Goal: Information Seeking & Learning: Learn about a topic

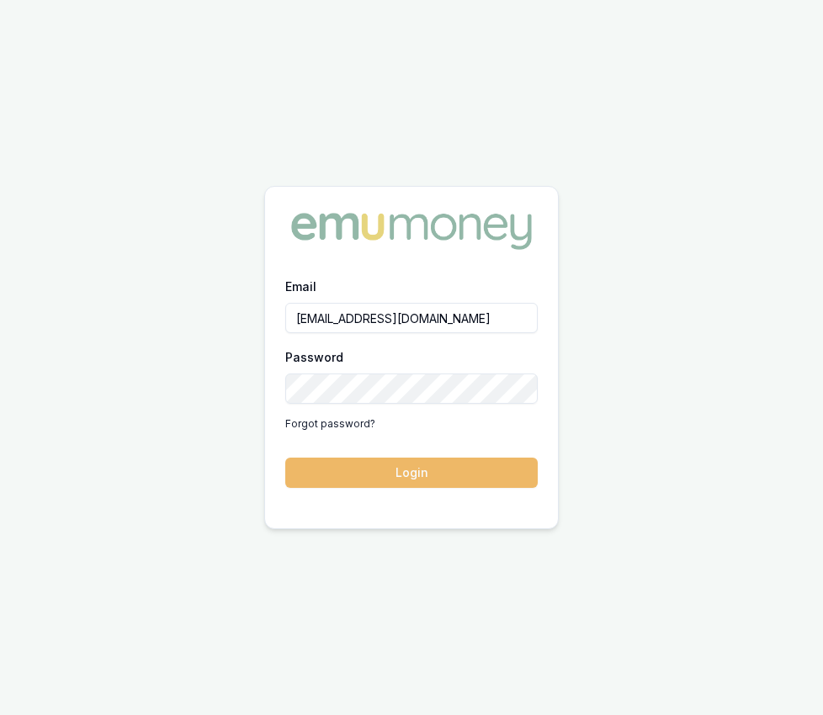
click at [473, 463] on button "Login" at bounding box center [411, 473] width 252 height 30
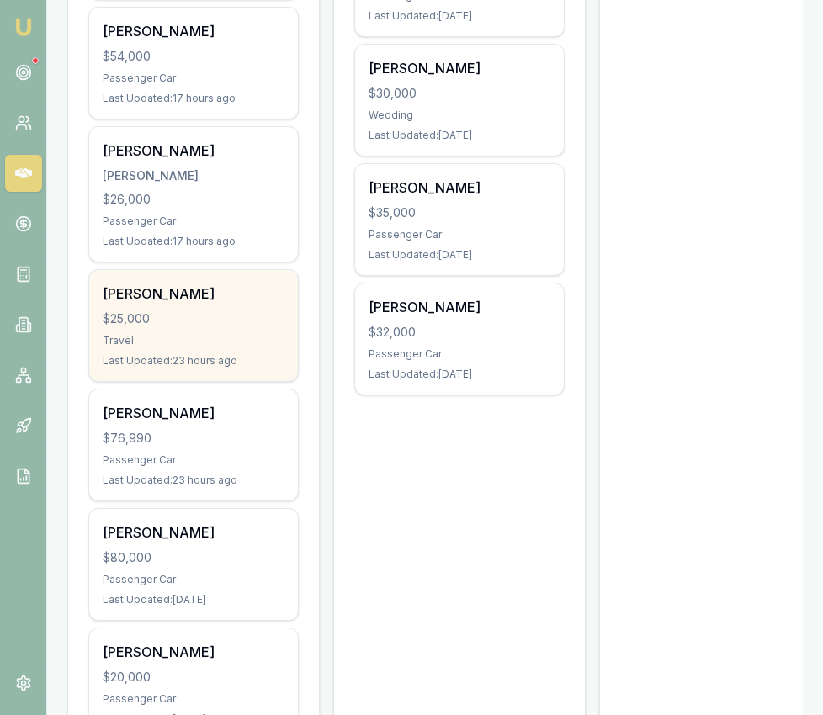
scroll to position [752, 0]
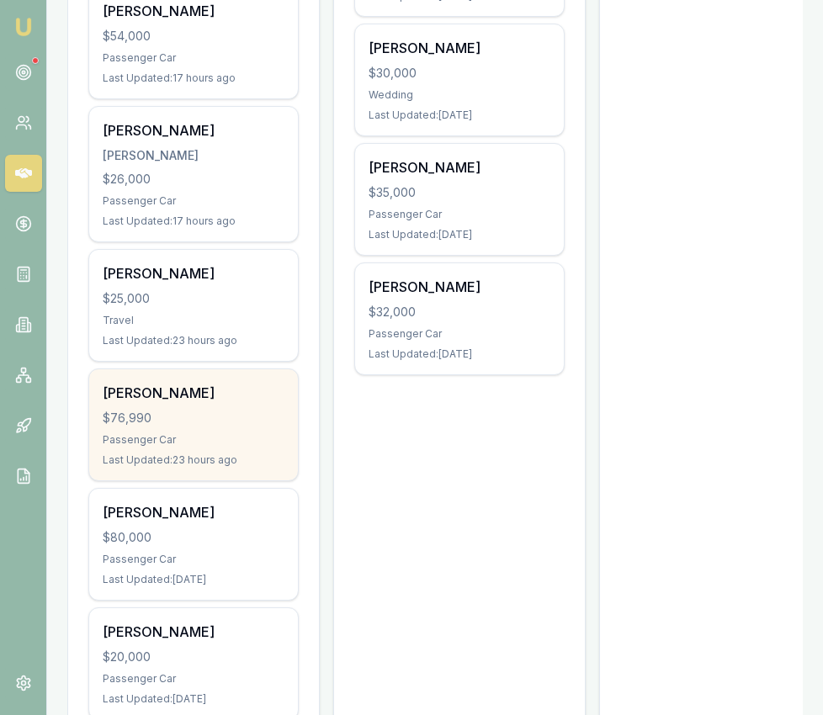
click at [242, 415] on div "$76,990" at bounding box center [194, 418] width 182 height 17
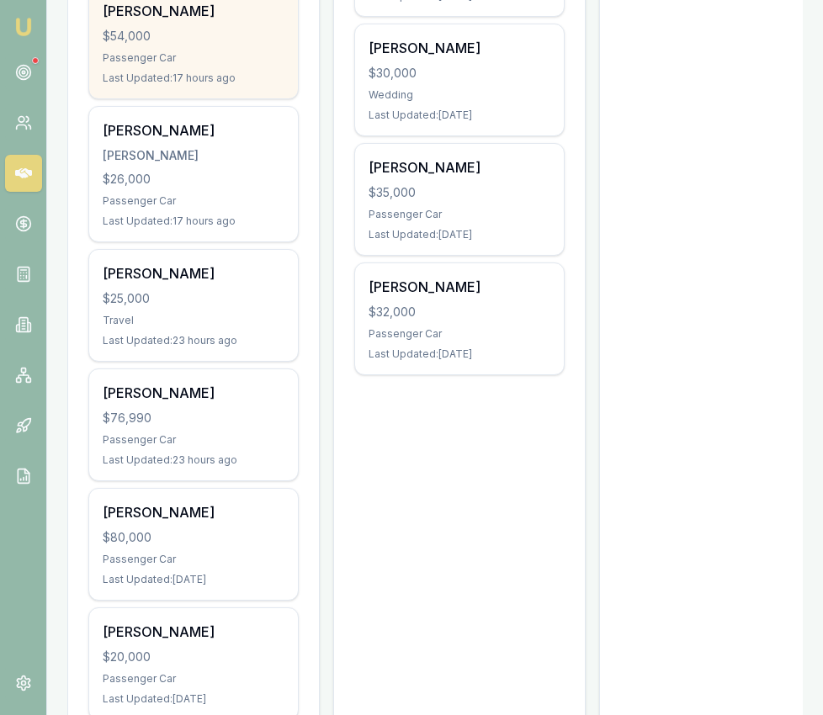
scroll to position [0, 0]
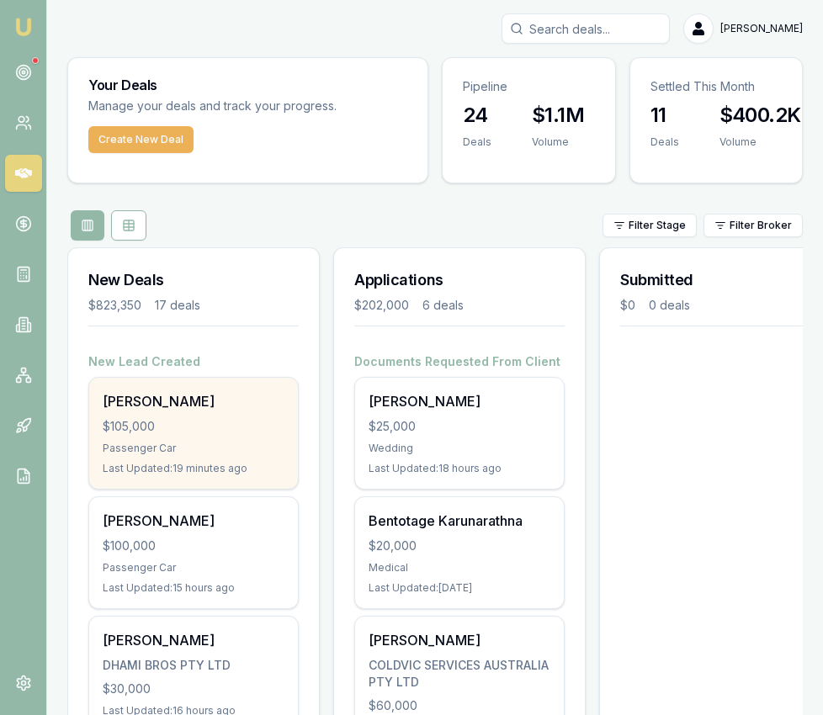
click at [241, 415] on div "Brad Jackson $105,000 Passenger Car Last Updated: 19 minutes ago" at bounding box center [193, 433] width 209 height 111
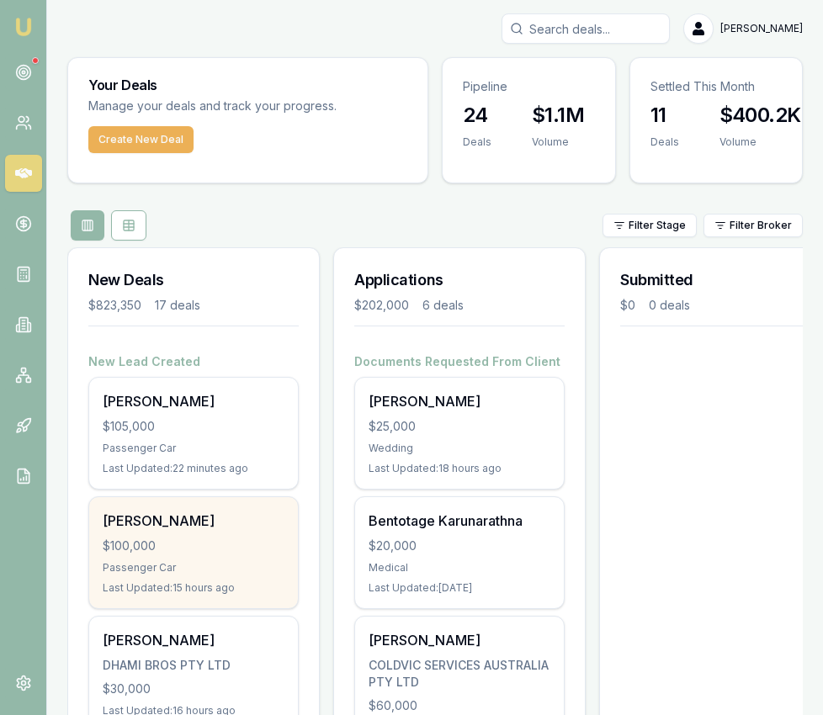
click at [204, 547] on div "$100,000" at bounding box center [194, 545] width 182 height 17
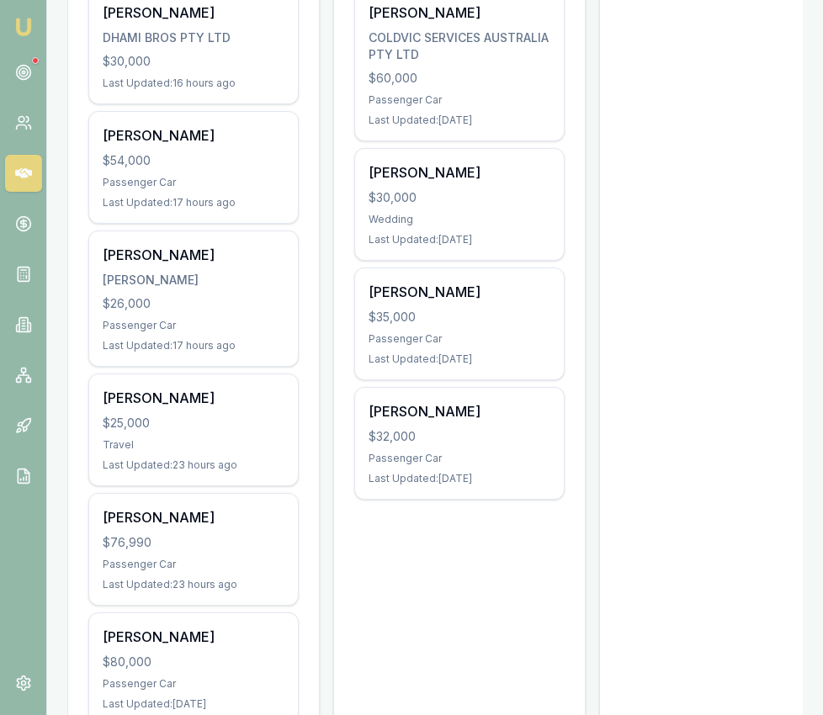
scroll to position [655, 0]
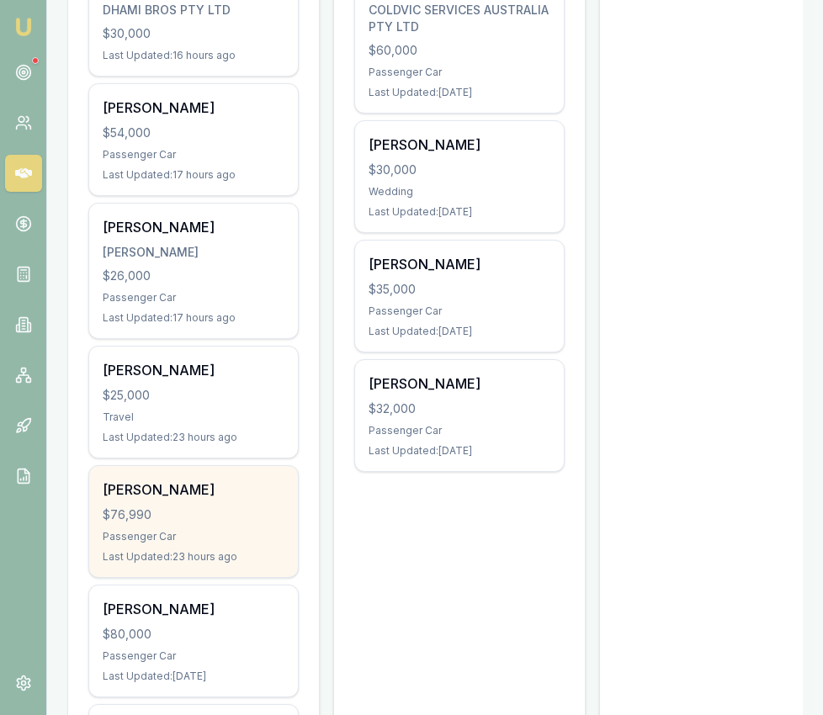
click at [229, 507] on div "$76,990" at bounding box center [194, 514] width 182 height 17
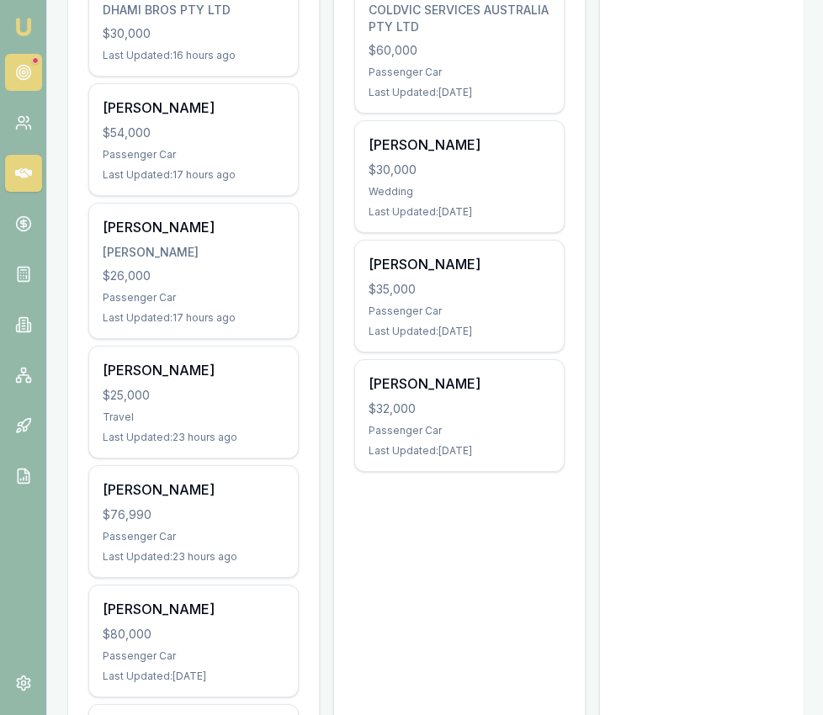
click at [13, 76] on link at bounding box center [23, 72] width 37 height 37
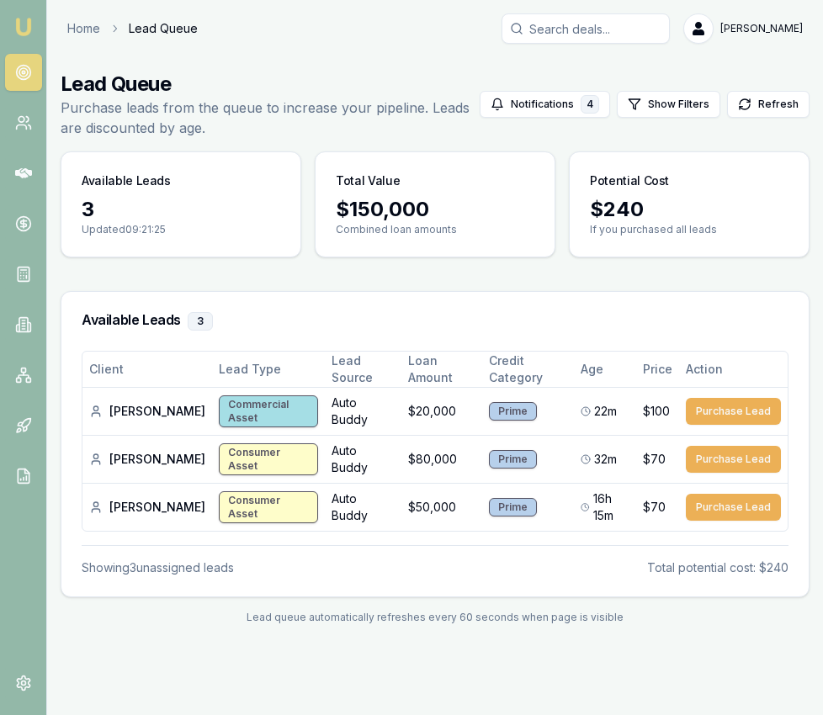
click at [17, 21] on img at bounding box center [23, 27] width 20 height 20
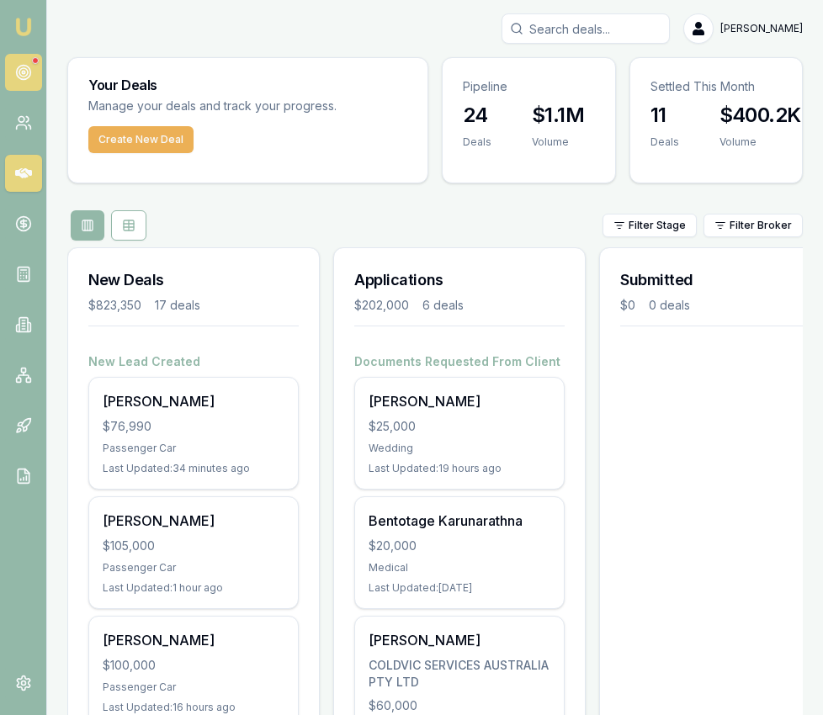
click at [24, 71] on circle at bounding box center [23, 72] width 3 height 3
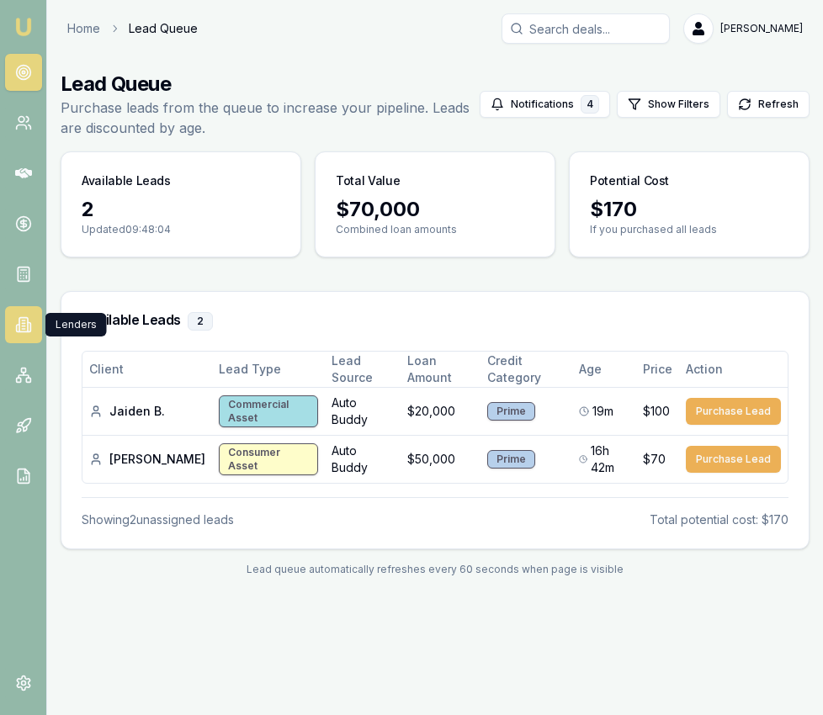
click at [19, 322] on icon at bounding box center [23, 325] width 8 height 14
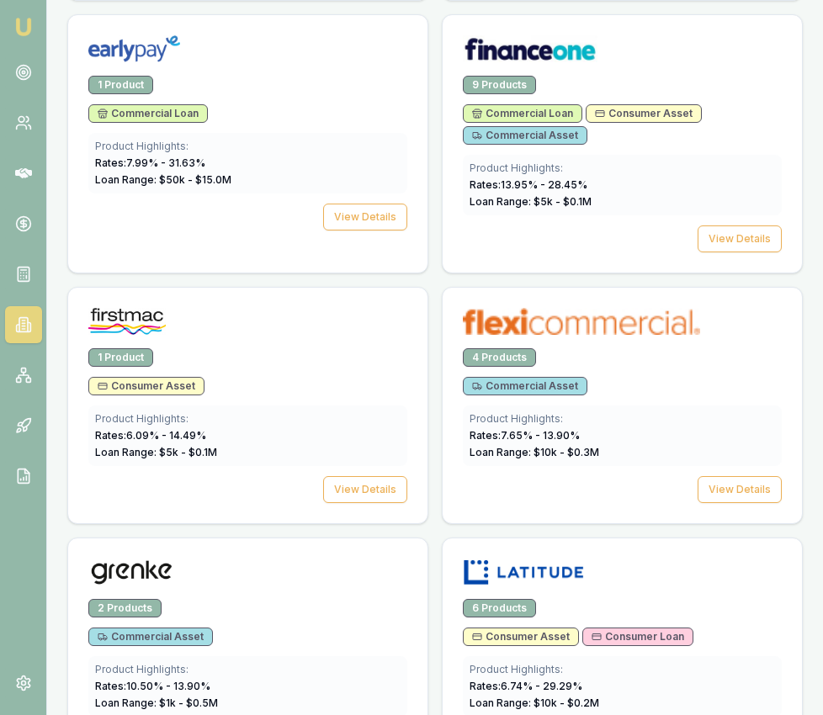
scroll to position [2341, 0]
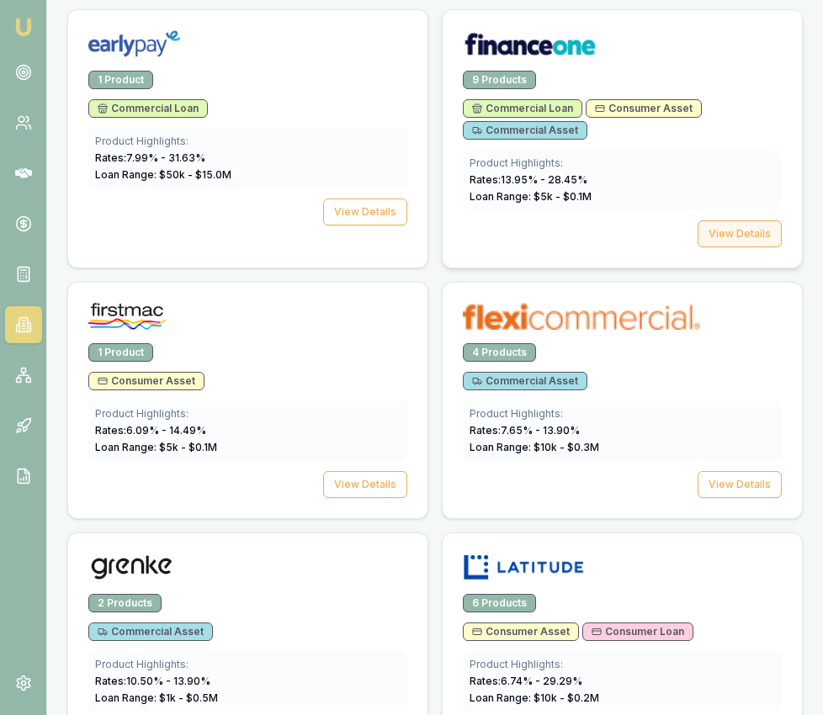
click at [742, 224] on button "View Details" at bounding box center [739, 233] width 84 height 27
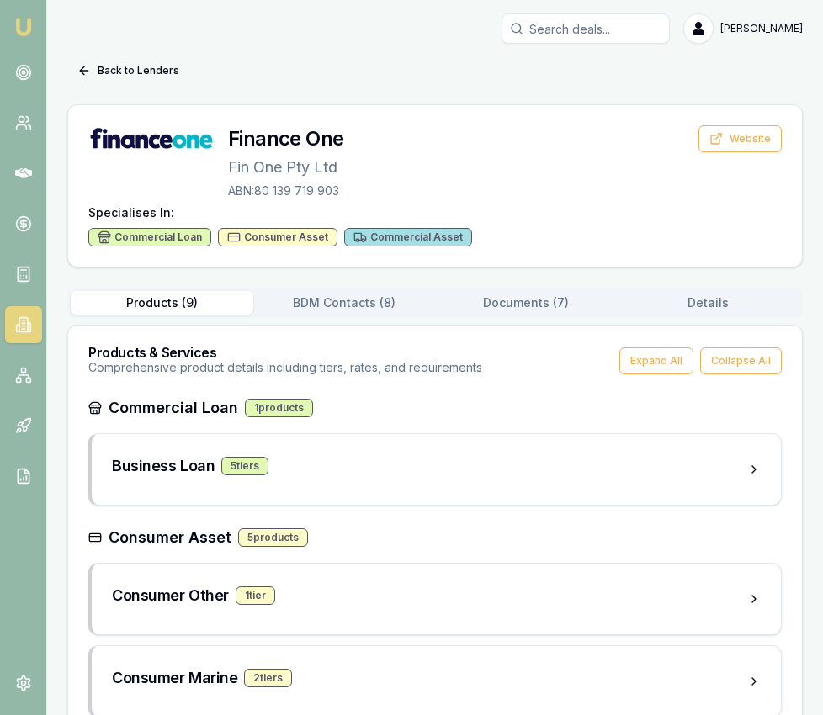
click at [571, 295] on button "Documents ( 7 )" at bounding box center [526, 303] width 182 height 24
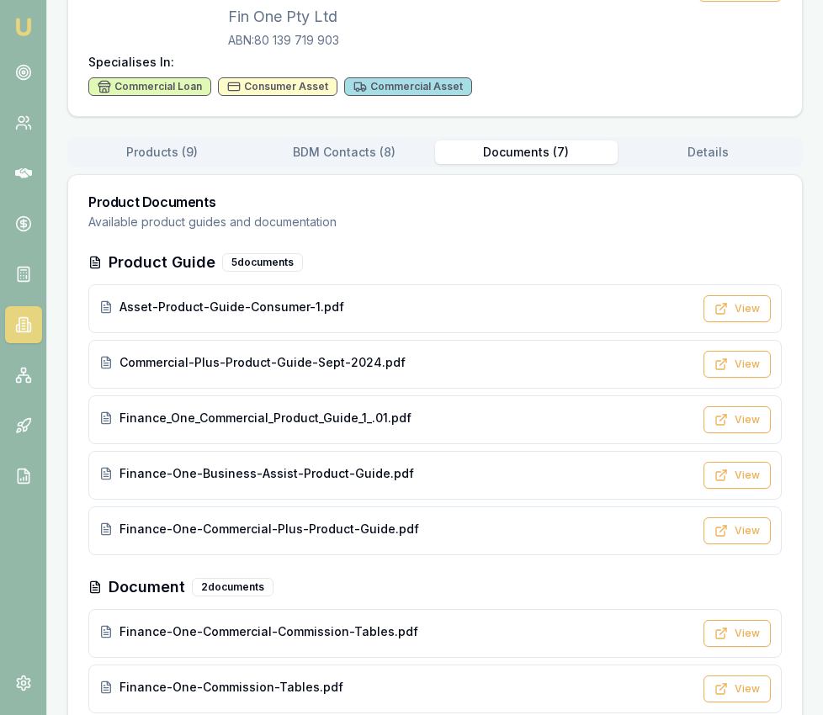
scroll to position [183, 0]
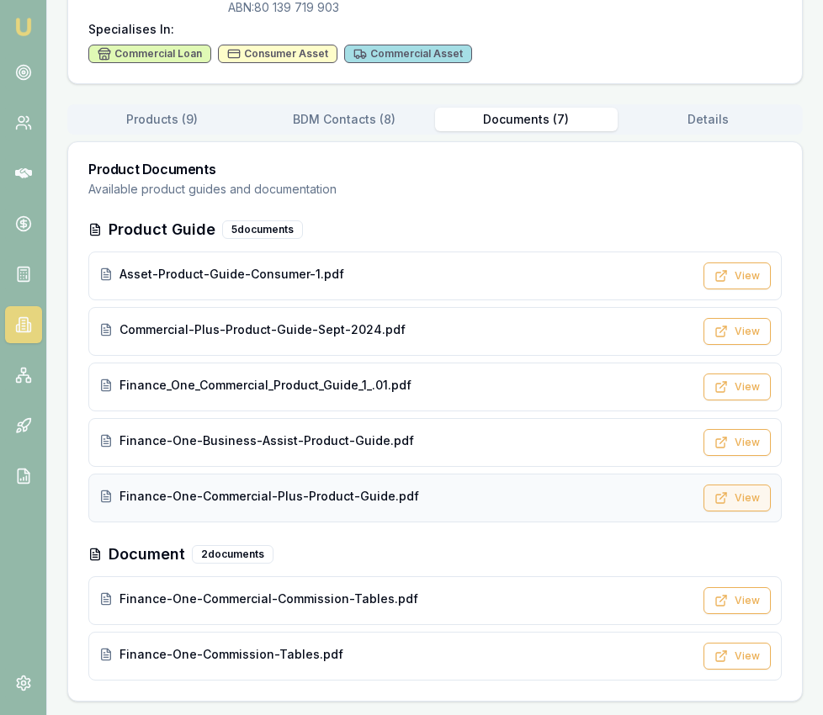
click at [754, 490] on button "View" at bounding box center [736, 497] width 67 height 27
click at [739, 325] on button "View" at bounding box center [736, 331] width 67 height 27
click at [762, 391] on button "View" at bounding box center [736, 386] width 67 height 27
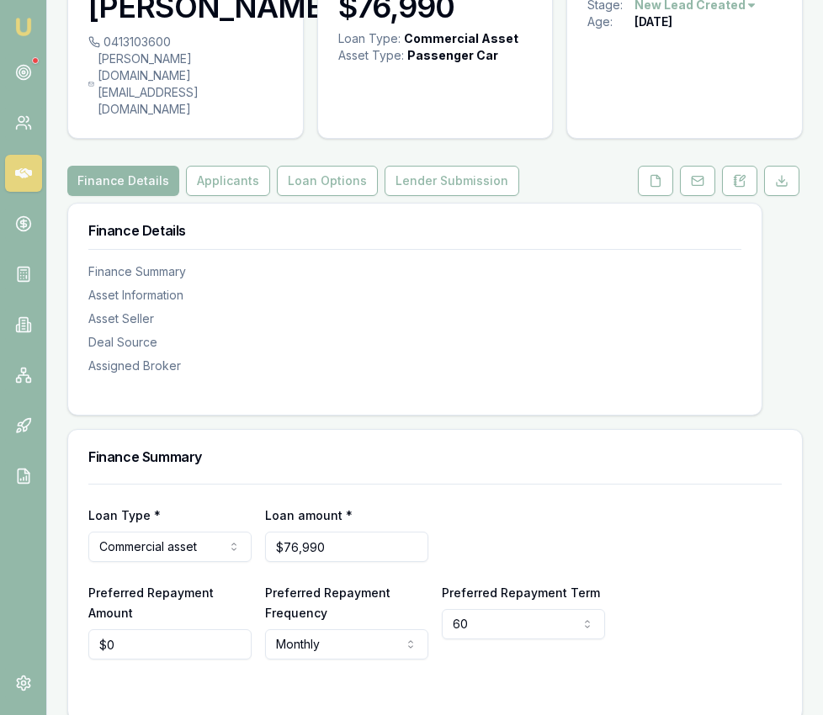
scroll to position [114, 0]
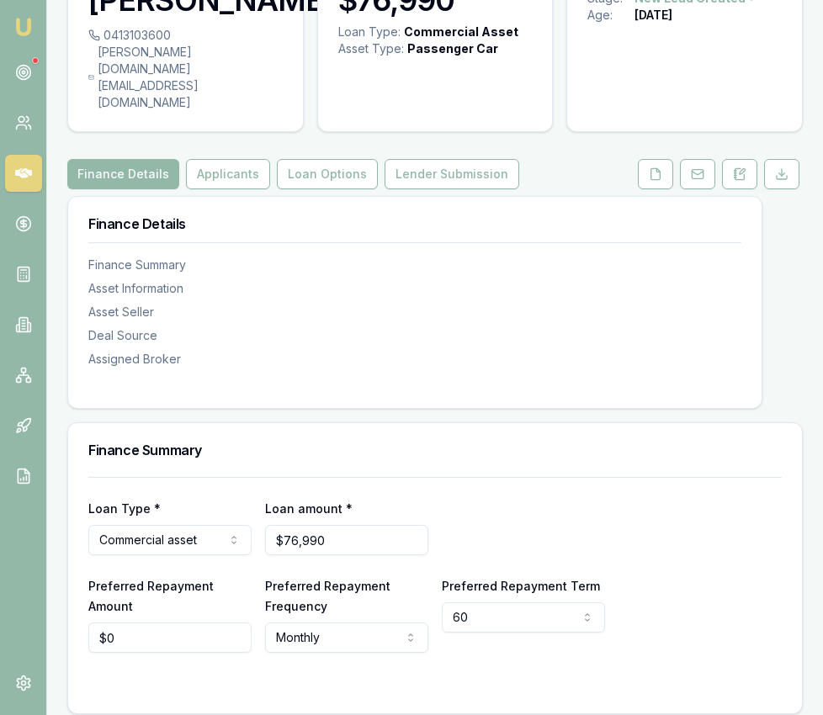
click at [647, 159] on button at bounding box center [654, 174] width 35 height 30
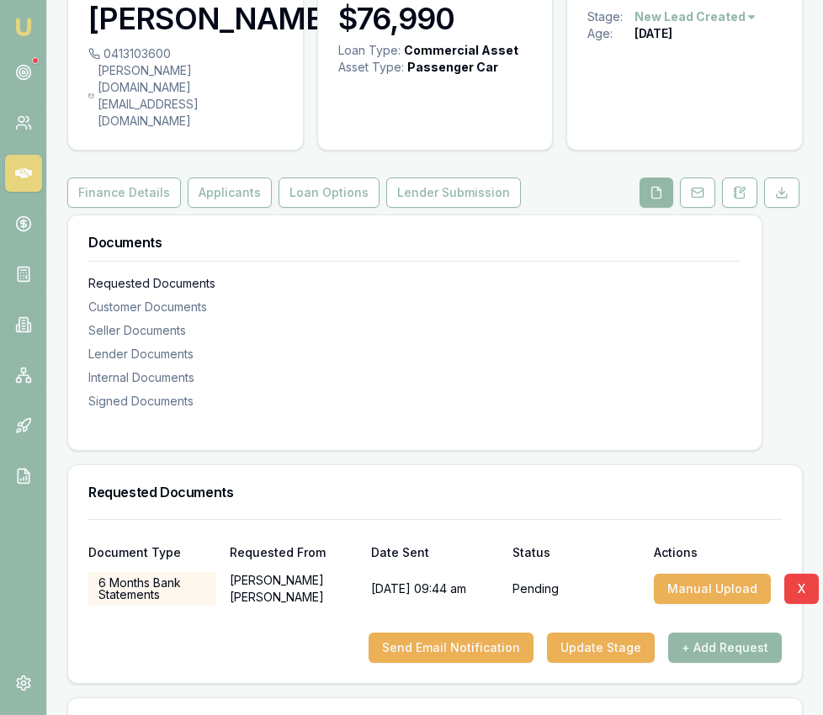
scroll to position [102, 0]
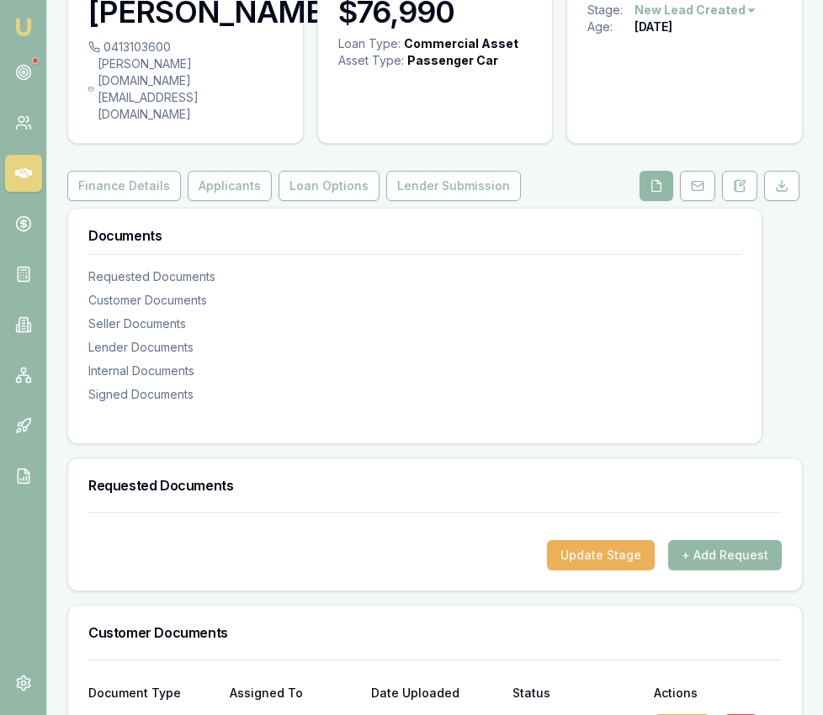
checkbox input "true"
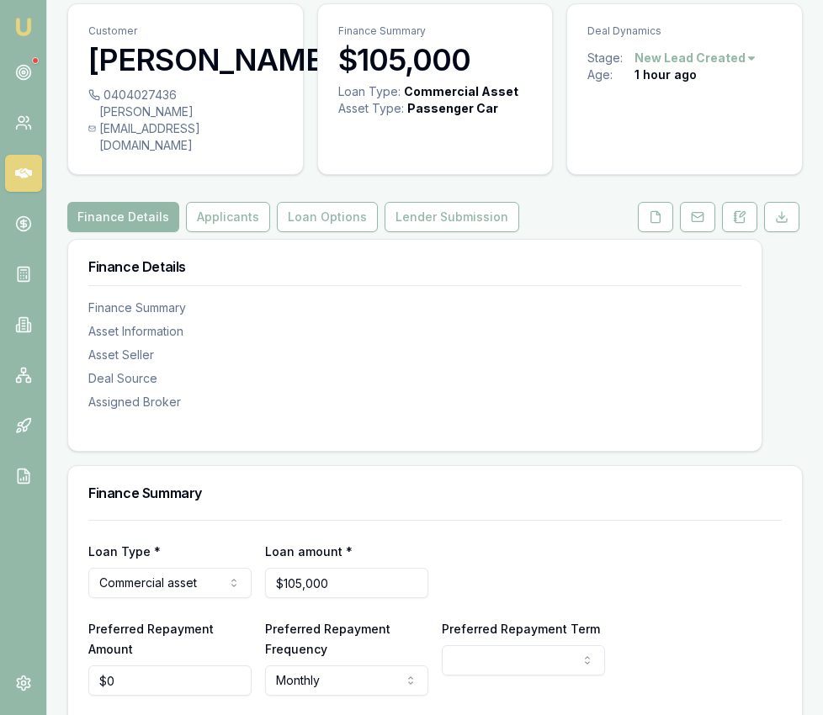
scroll to position [45, 0]
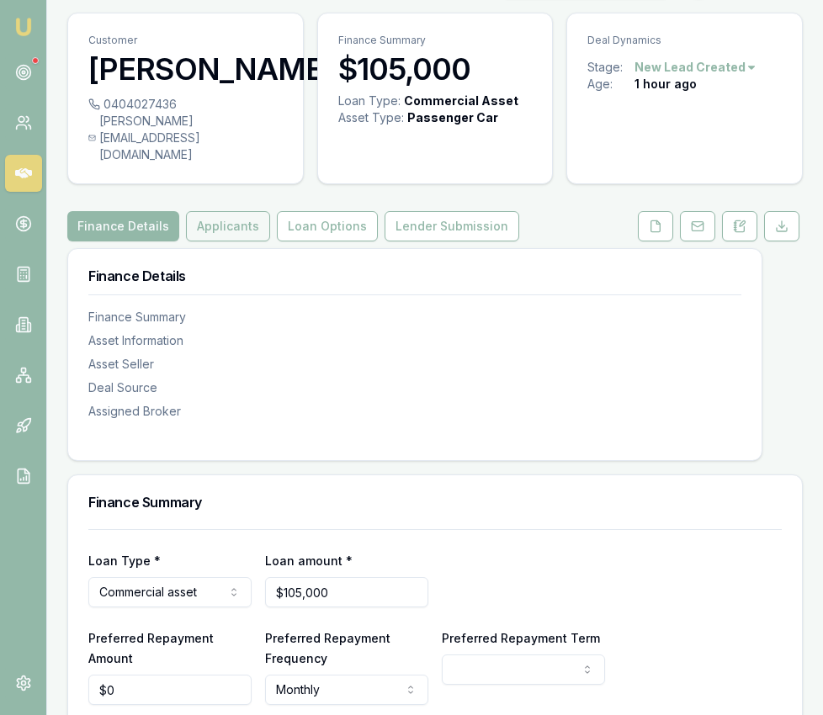
click at [227, 211] on button "Applicants" at bounding box center [228, 226] width 84 height 30
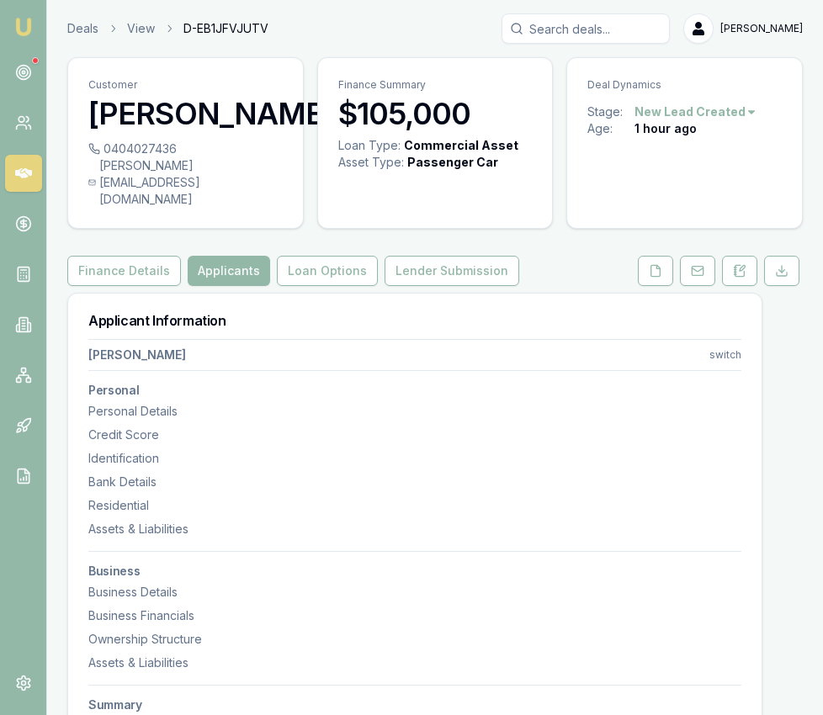
drag, startPoint x: 103, startPoint y: 162, endPoint x: 279, endPoint y: 170, distance: 175.9
click at [283, 171] on div "0404027436 brad@oceanscapepools.com.au" at bounding box center [185, 183] width 235 height 87
drag, startPoint x: 281, startPoint y: 167, endPoint x: 115, endPoint y: 168, distance: 165.7
click at [102, 171] on div "brad@oceanscapepools.com.au" at bounding box center [185, 182] width 194 height 50
copy div "brad@oceanscapepools.com.au"
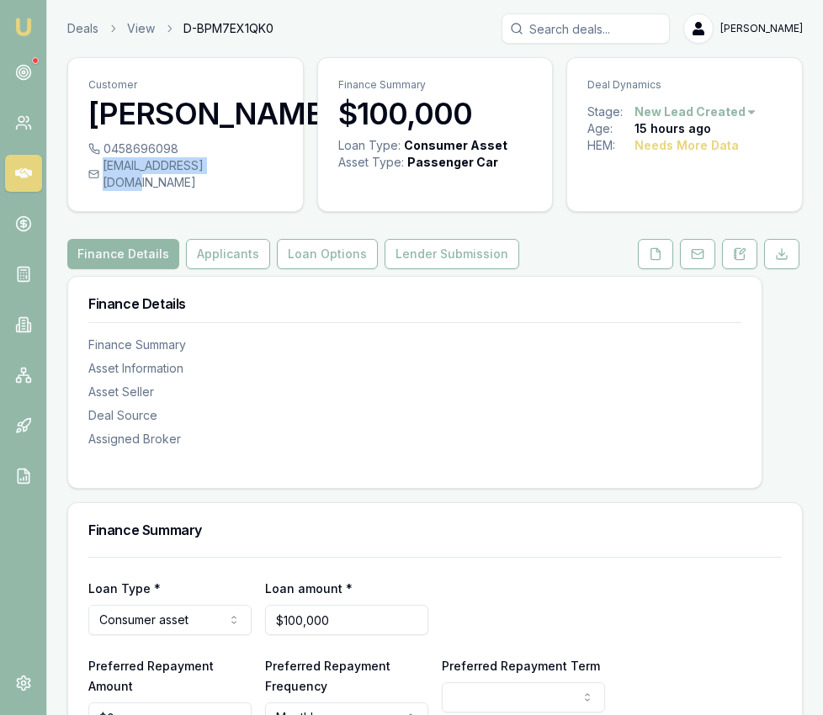
drag, startPoint x: 107, startPoint y: 198, endPoint x: 234, endPoint y: 203, distance: 127.1
click at [234, 191] on div "[EMAIL_ADDRESS][DOMAIN_NAME]" at bounding box center [185, 174] width 194 height 34
copy div "wear_456@hotmail.com"
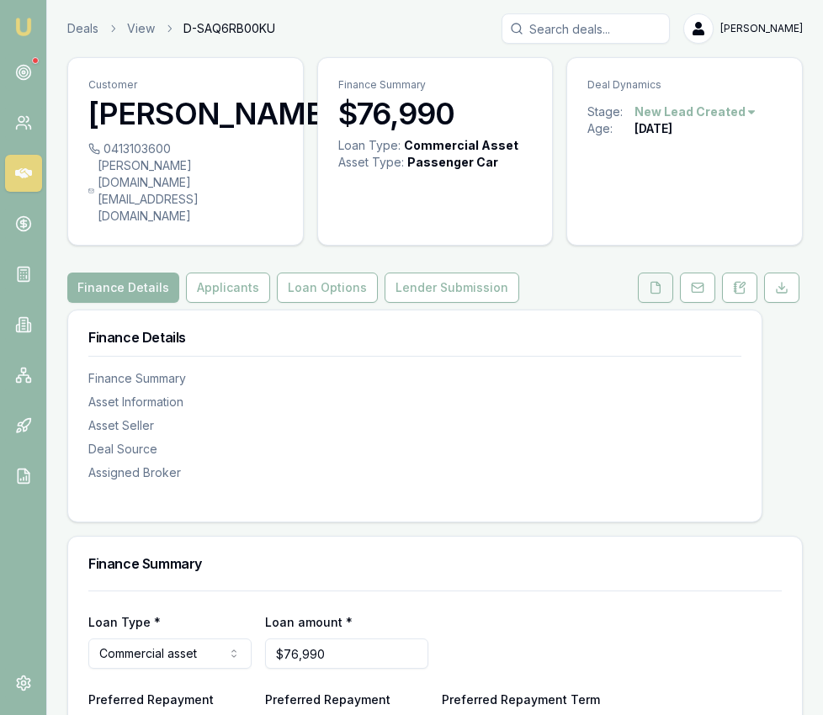
click at [654, 281] on icon at bounding box center [654, 287] width 13 height 13
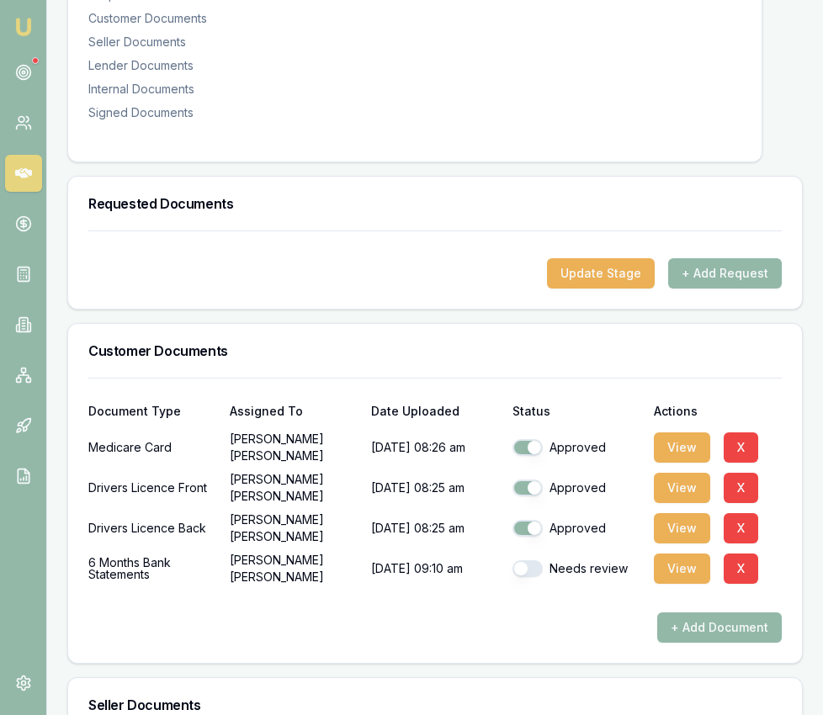
scroll to position [394, 0]
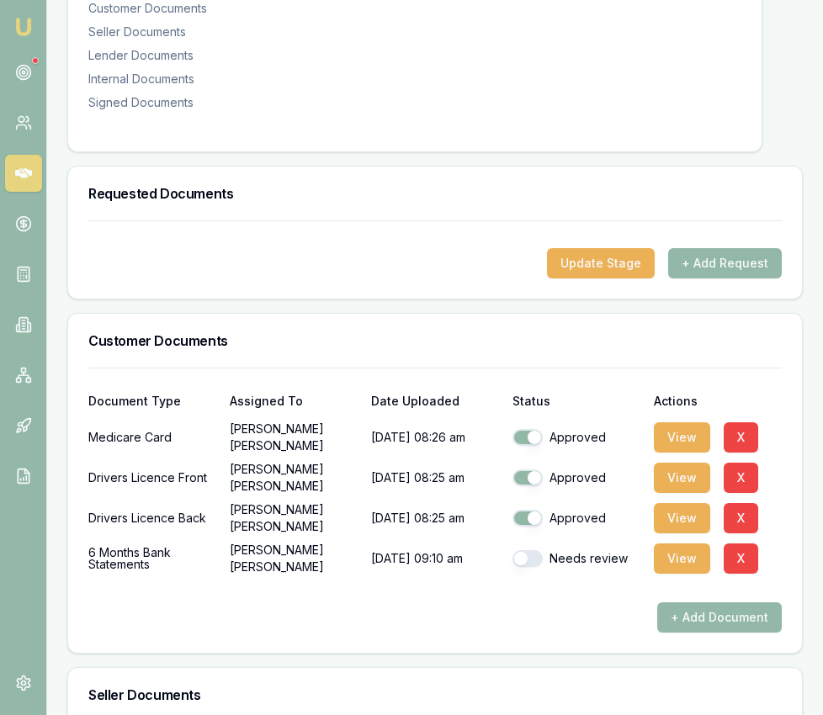
click at [524, 542] on div "Needs review" at bounding box center [576, 559] width 128 height 34
click at [525, 550] on button "button" at bounding box center [527, 558] width 30 height 17
checkbox input "true"
click at [665, 543] on button "View" at bounding box center [681, 558] width 56 height 30
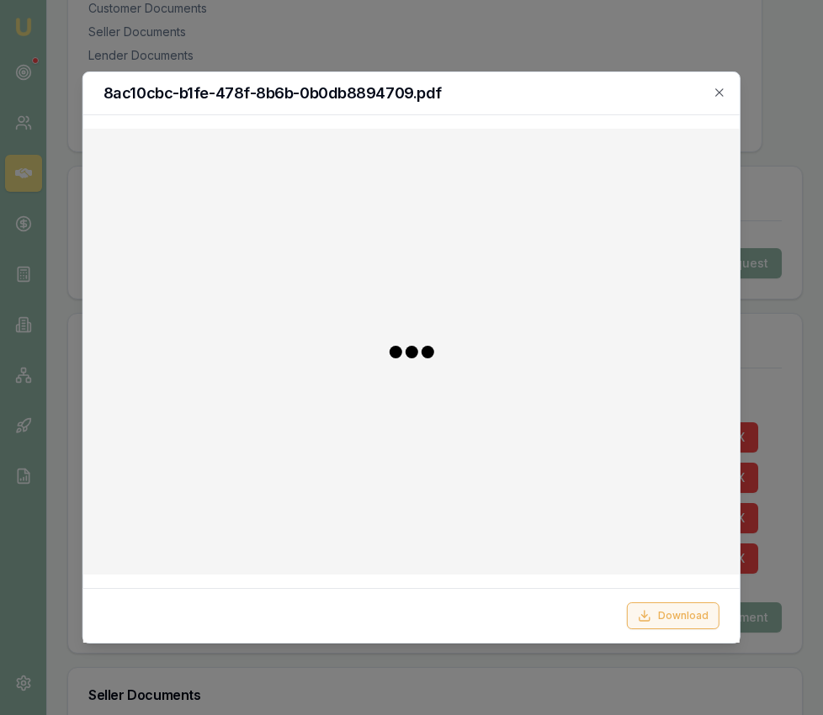
click at [655, 612] on button "Download" at bounding box center [673, 615] width 93 height 27
click at [21, 71] on div at bounding box center [411, 357] width 823 height 715
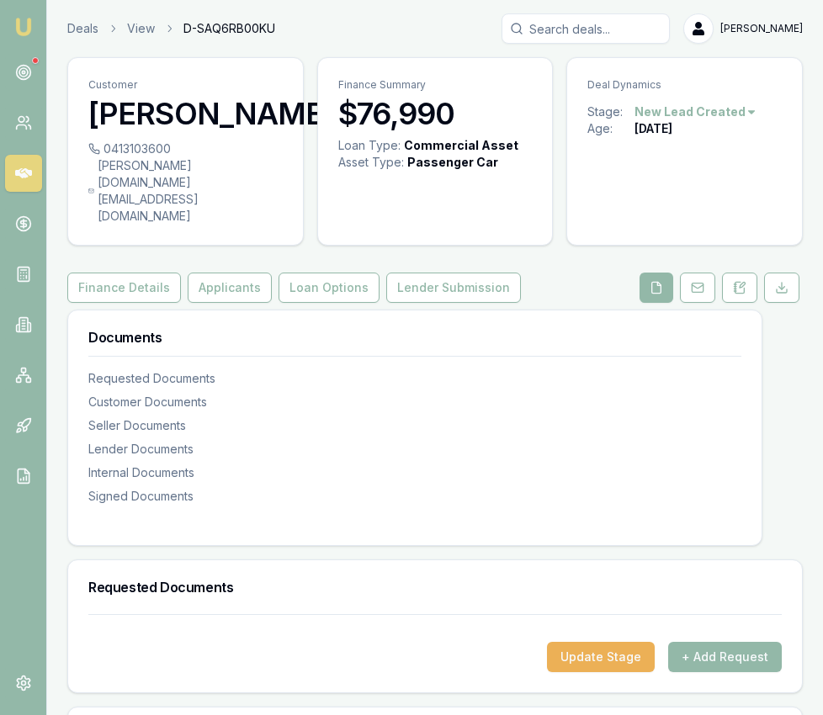
scroll to position [1, 0]
click at [719, 641] on button "+ Add Request" at bounding box center [725, 656] width 114 height 30
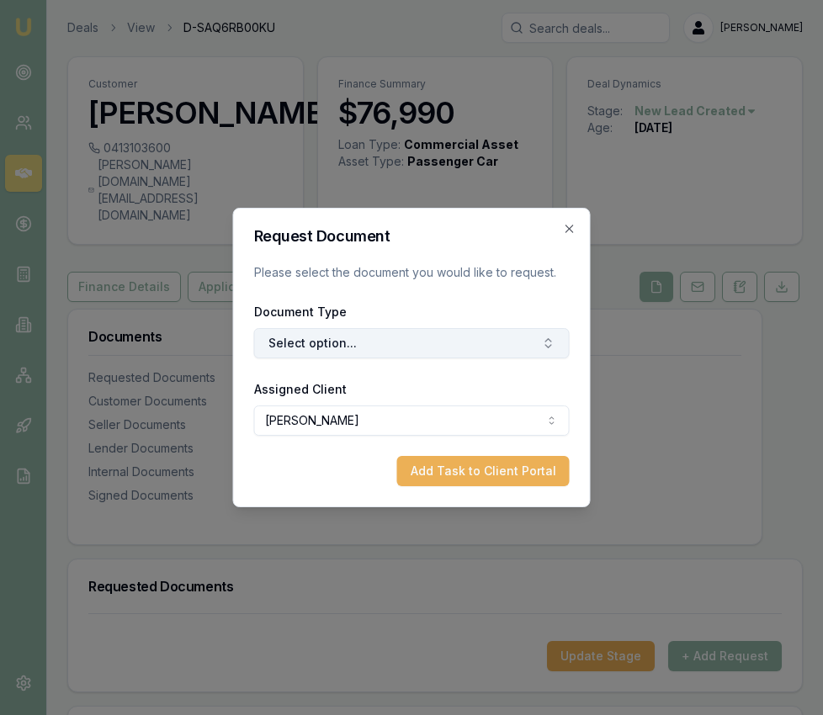
click at [394, 341] on button "Select option..." at bounding box center [411, 343] width 315 height 30
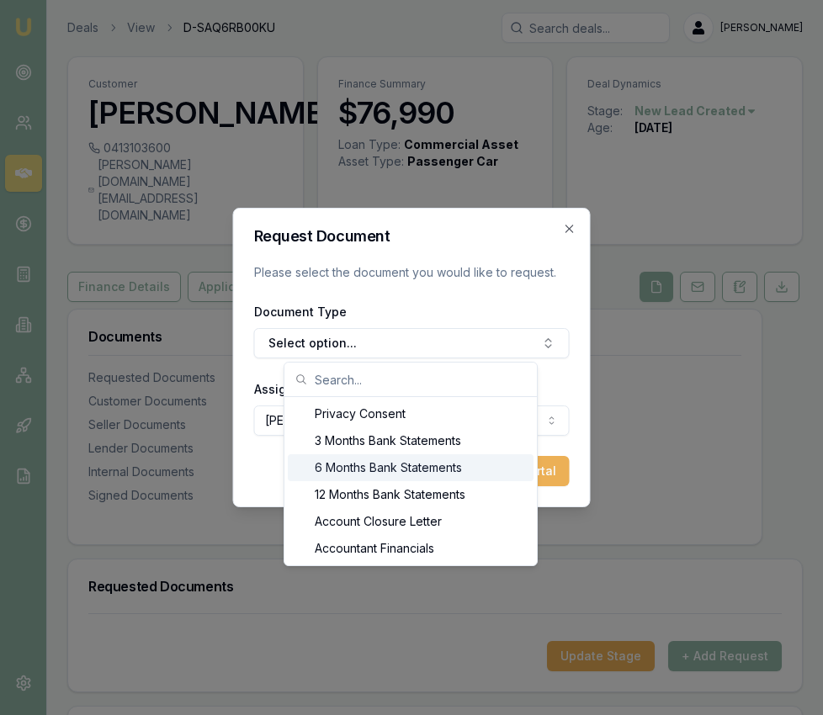
click at [394, 463] on div "6 Months Bank Statements" at bounding box center [411, 467] width 246 height 27
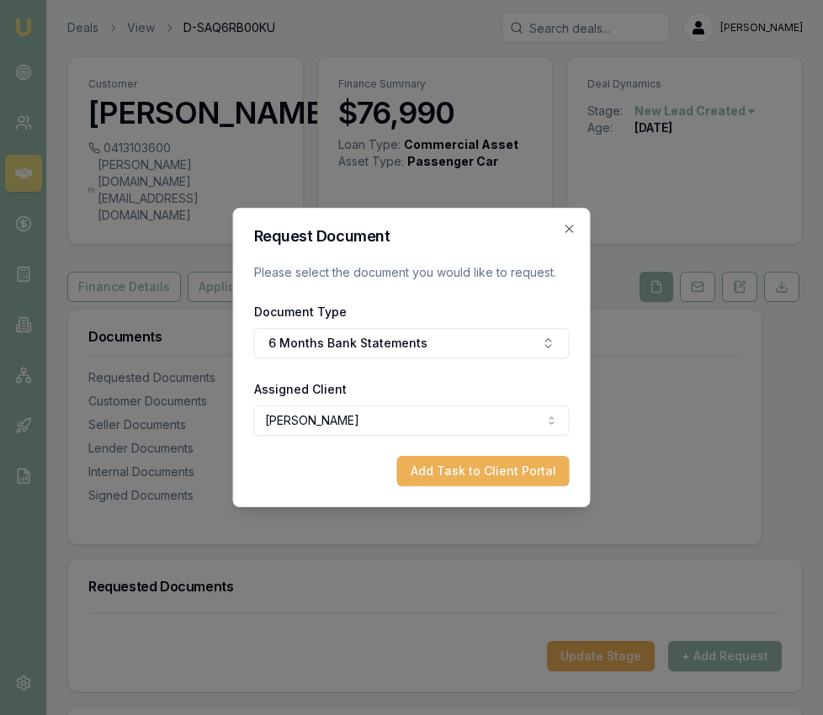
click at [434, 463] on button "Add Task to Client Portal" at bounding box center [483, 471] width 172 height 30
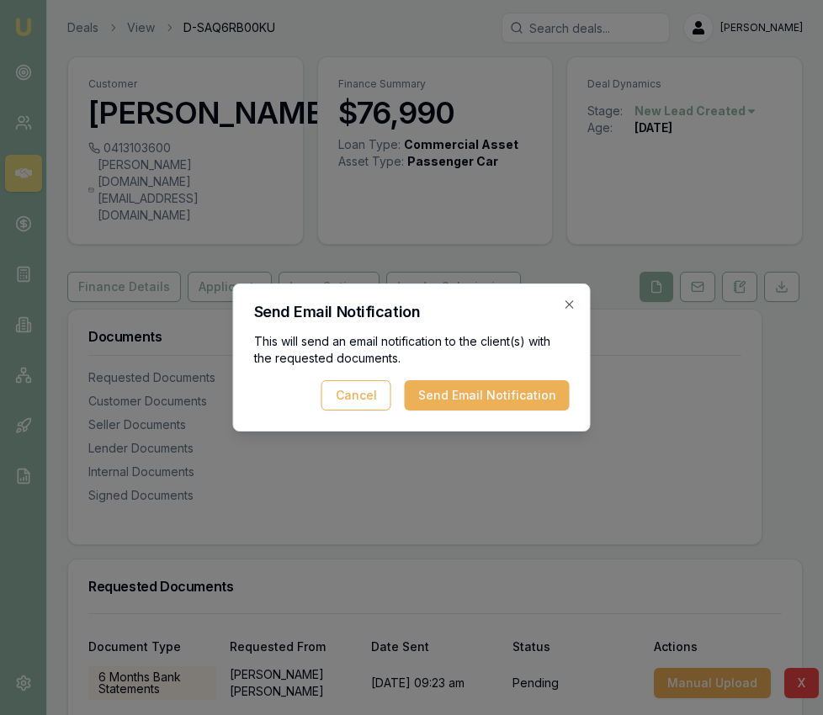
click at [463, 380] on button "Send Email Notification" at bounding box center [487, 395] width 165 height 30
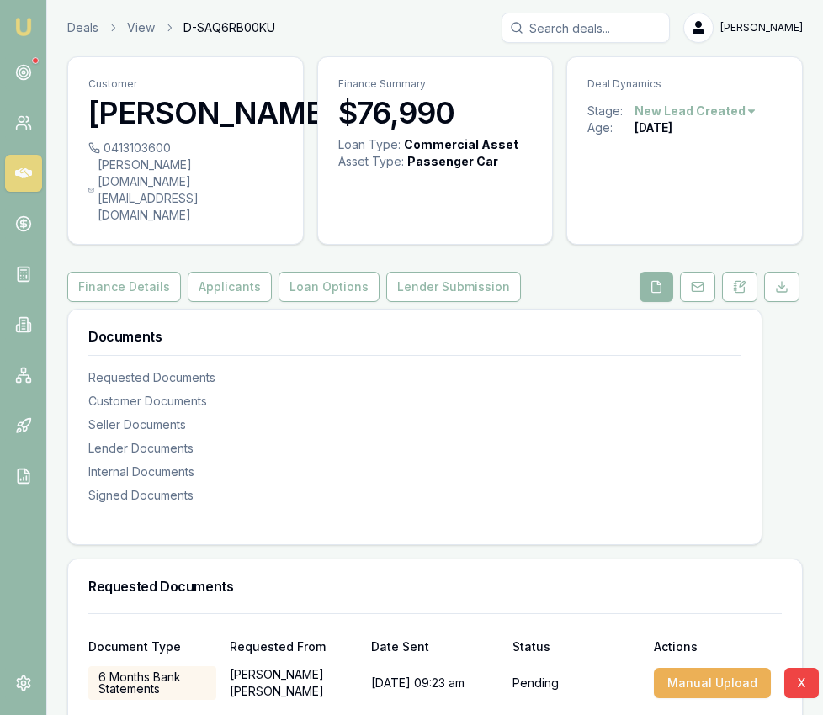
scroll to position [7, 0]
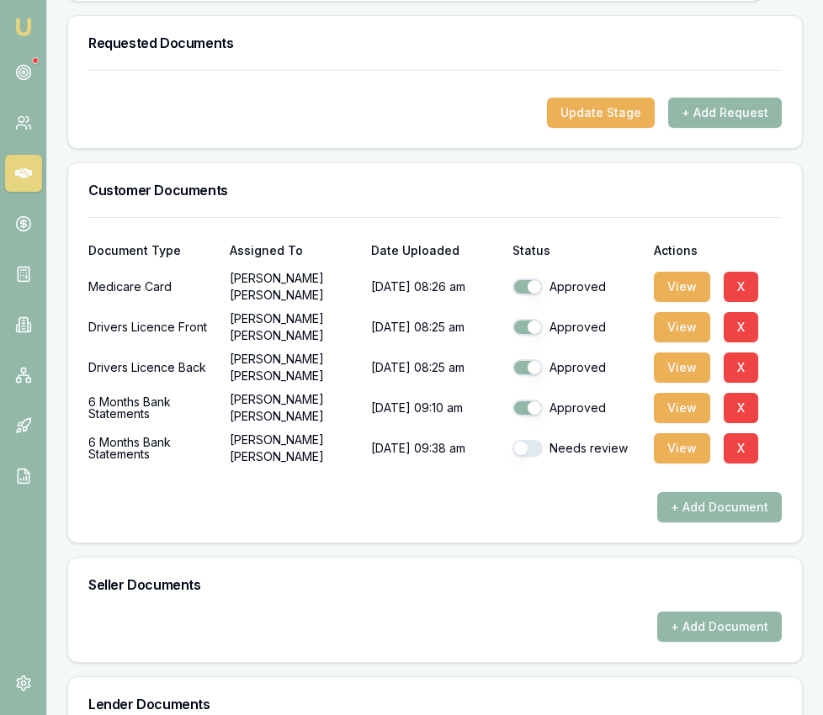
scroll to position [571, 0]
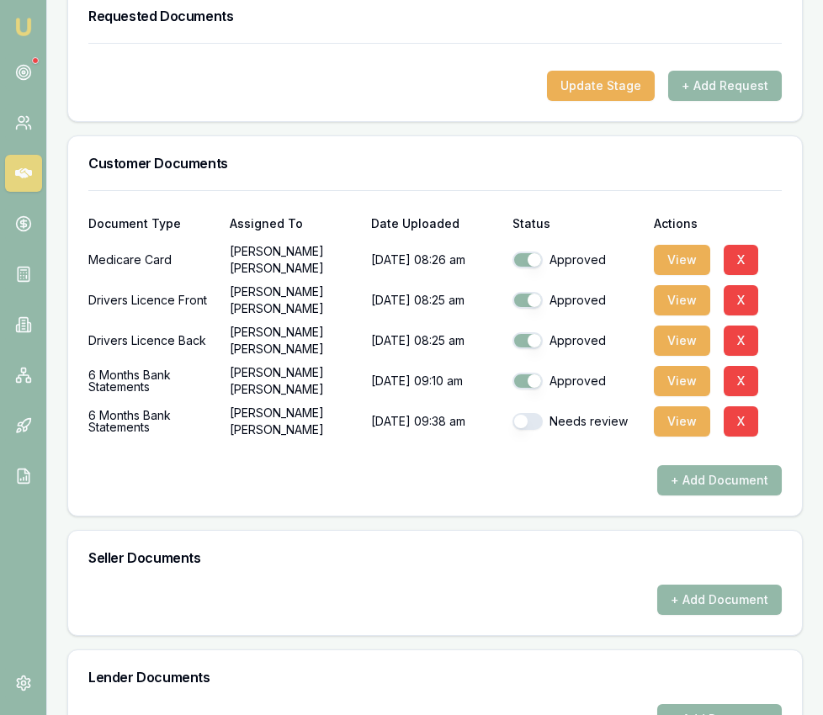
click at [536, 413] on button "button" at bounding box center [527, 421] width 30 height 17
checkbox input "true"
click at [663, 406] on button "View" at bounding box center [681, 421] width 56 height 30
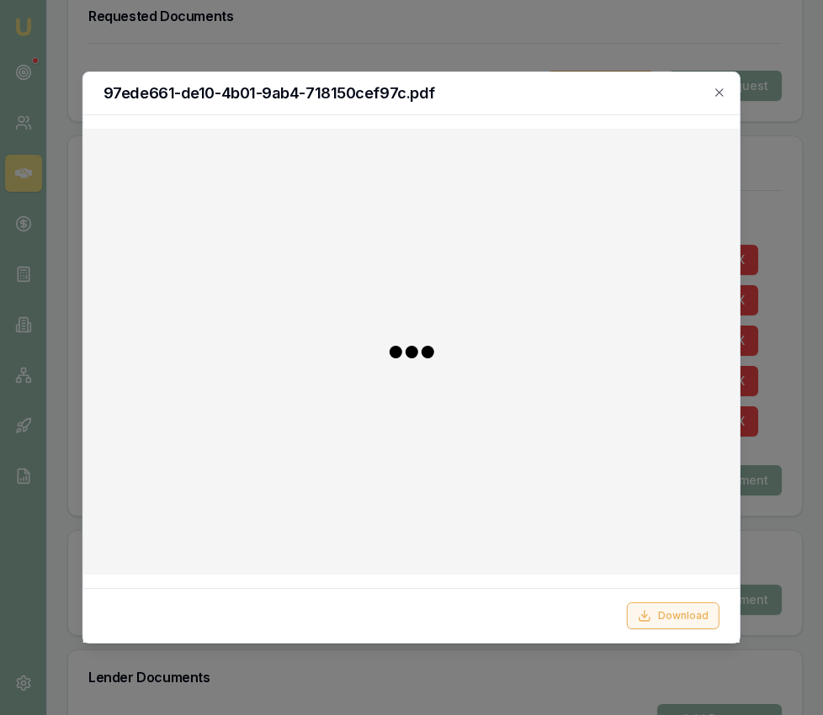
click at [664, 602] on button "Download" at bounding box center [673, 615] width 93 height 27
click at [785, 389] on div at bounding box center [411, 357] width 823 height 715
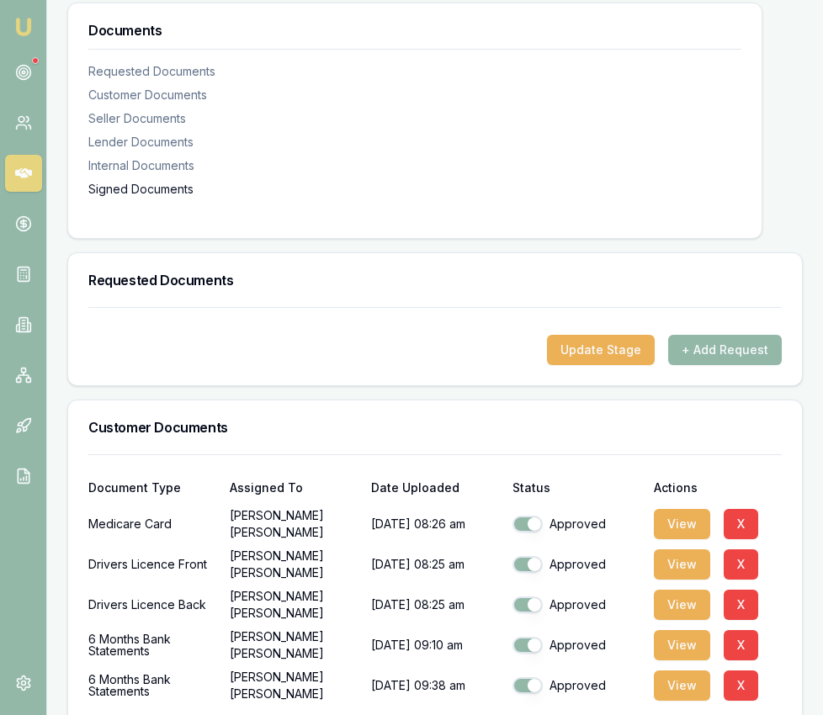
scroll to position [0, 0]
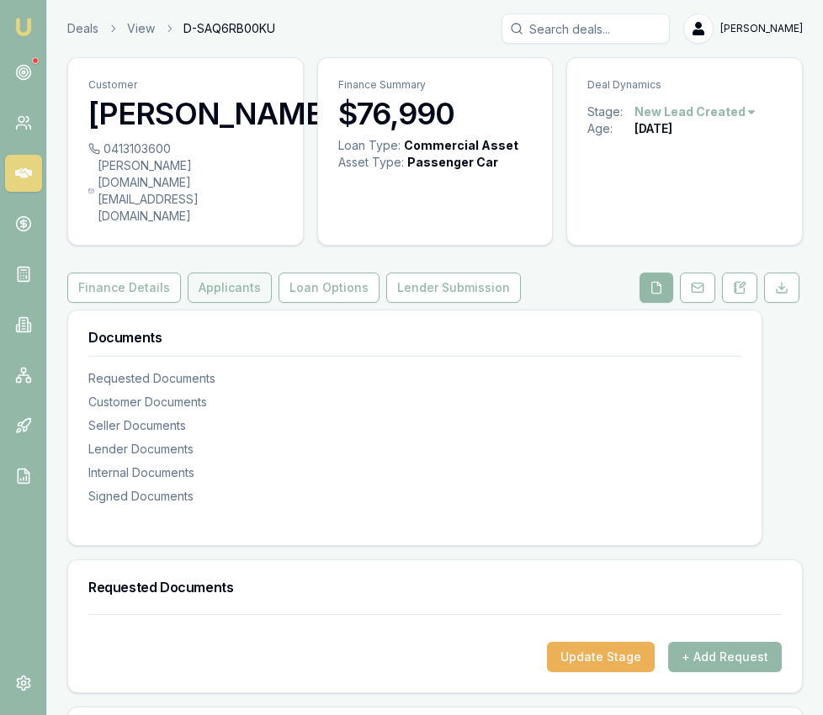
click at [241, 272] on button "Applicants" at bounding box center [230, 287] width 84 height 30
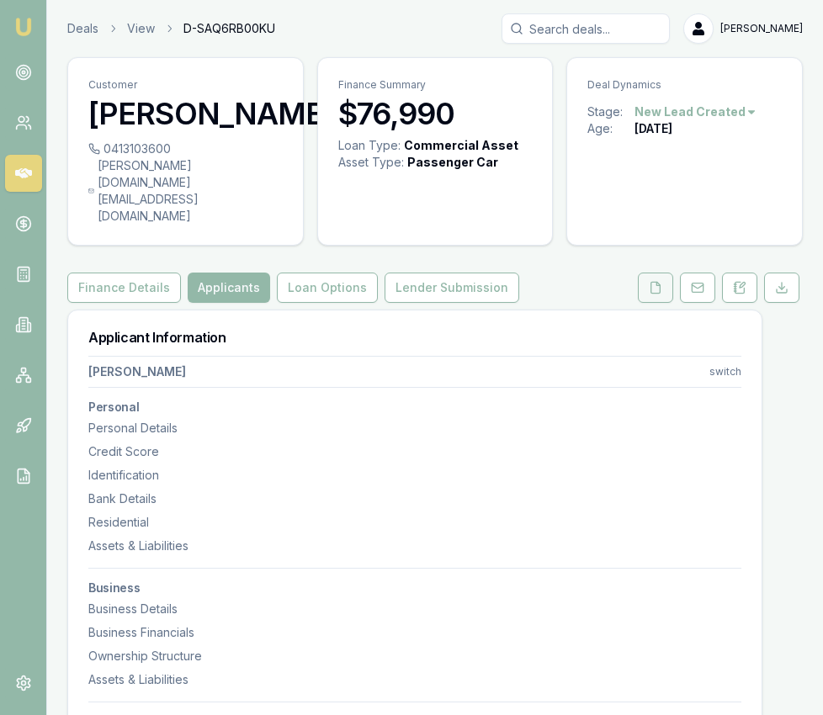
click at [651, 281] on icon at bounding box center [654, 287] width 13 height 13
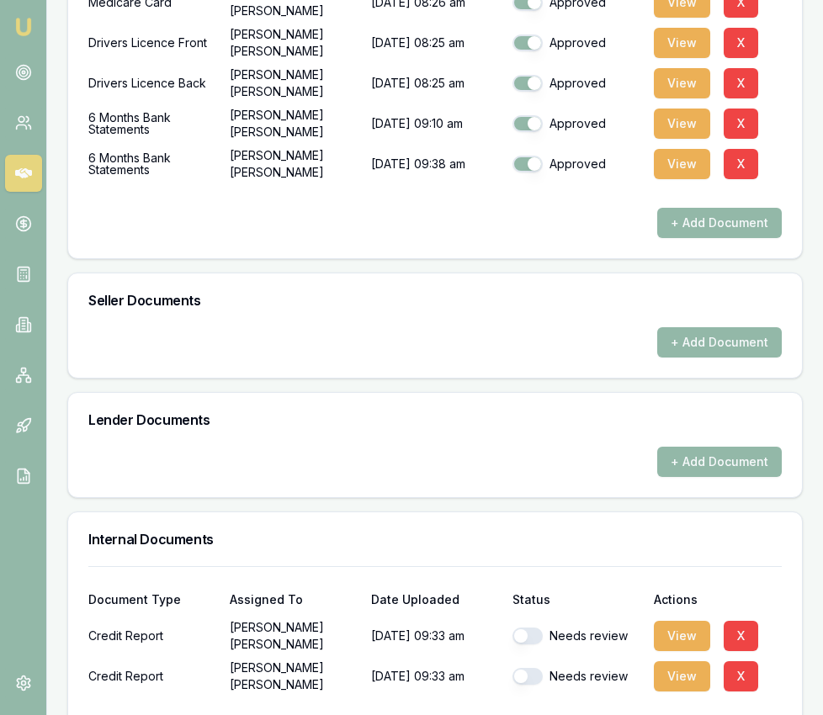
scroll to position [955, 0]
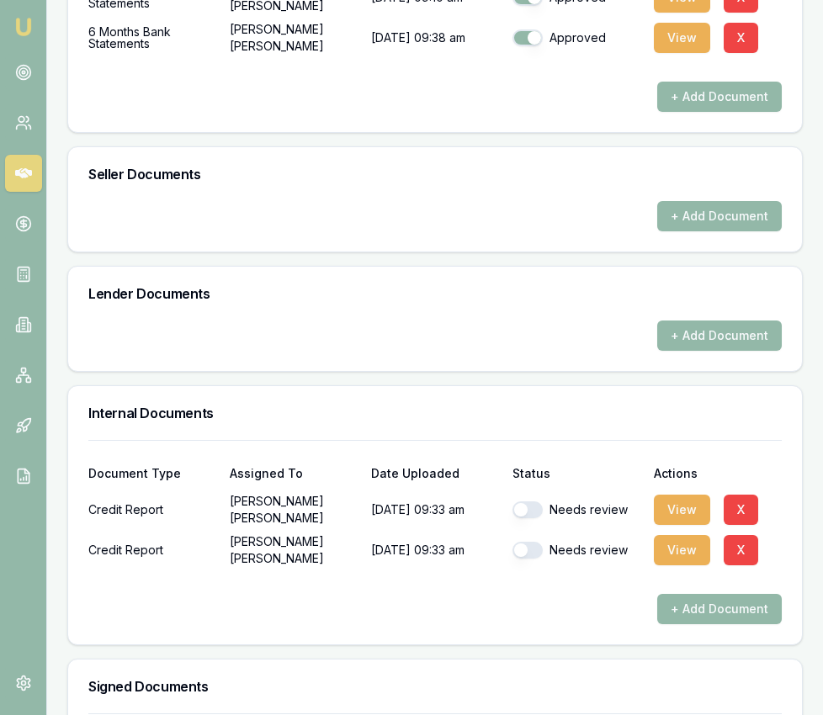
click at [525, 501] on button "button" at bounding box center [527, 509] width 30 height 17
checkbox input "true"
click at [530, 542] on button "button" at bounding box center [527, 550] width 30 height 17
checkbox input "true"
click at [671, 495] on button "View" at bounding box center [681, 510] width 56 height 30
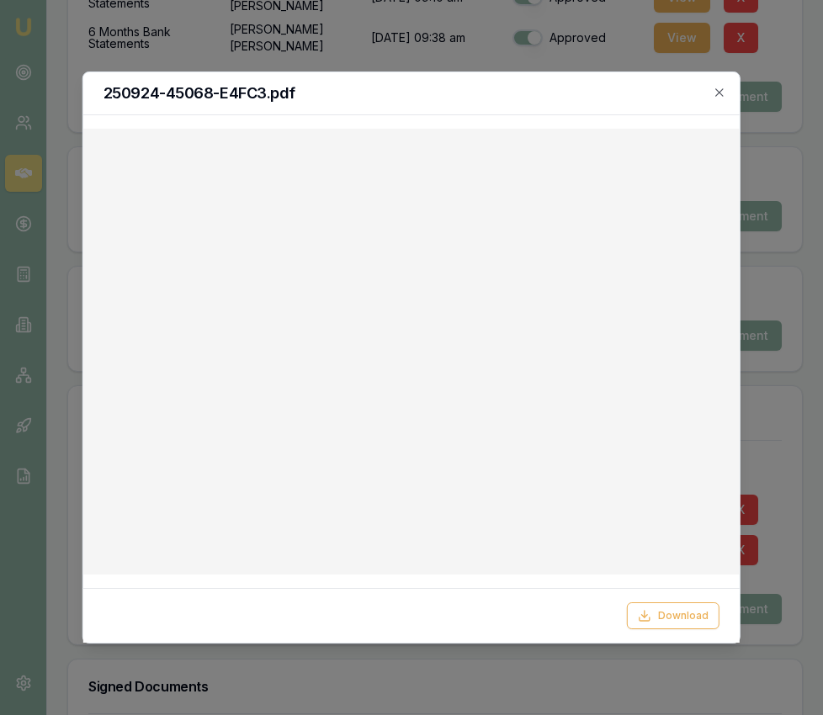
click at [719, 93] on icon "button" at bounding box center [719, 92] width 8 height 8
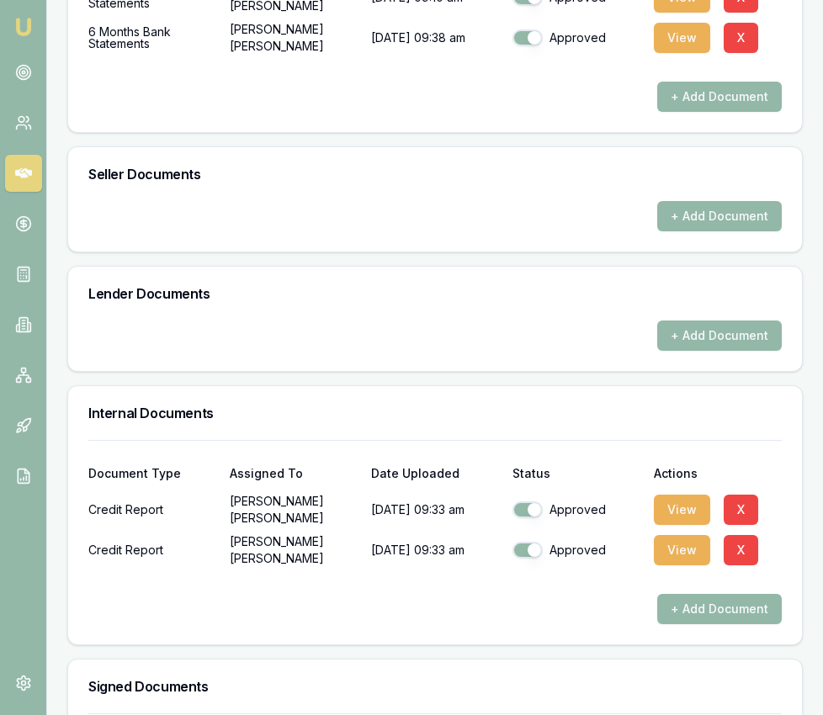
scroll to position [1081, 0]
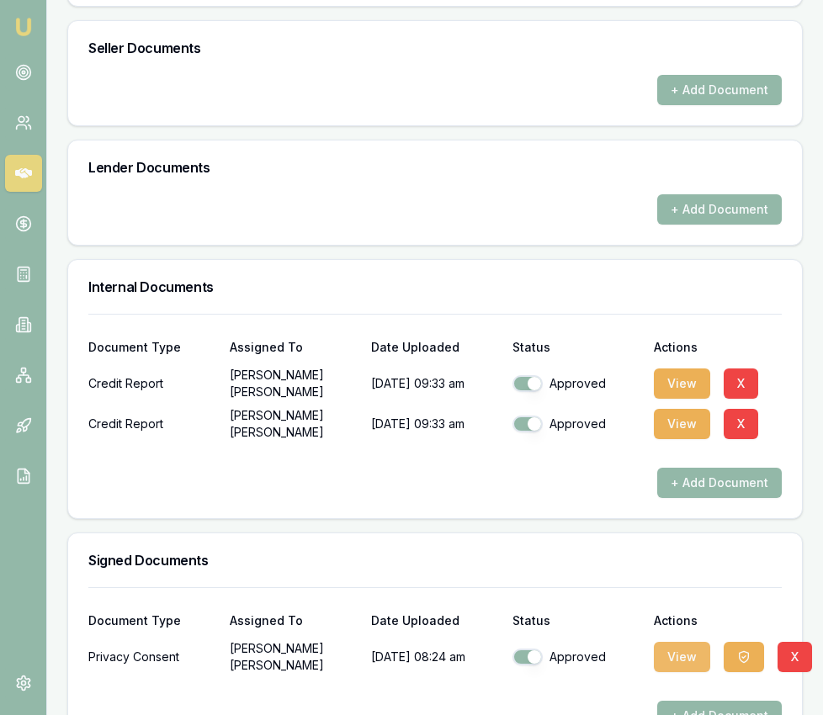
click at [689, 642] on button "View" at bounding box center [681, 657] width 56 height 30
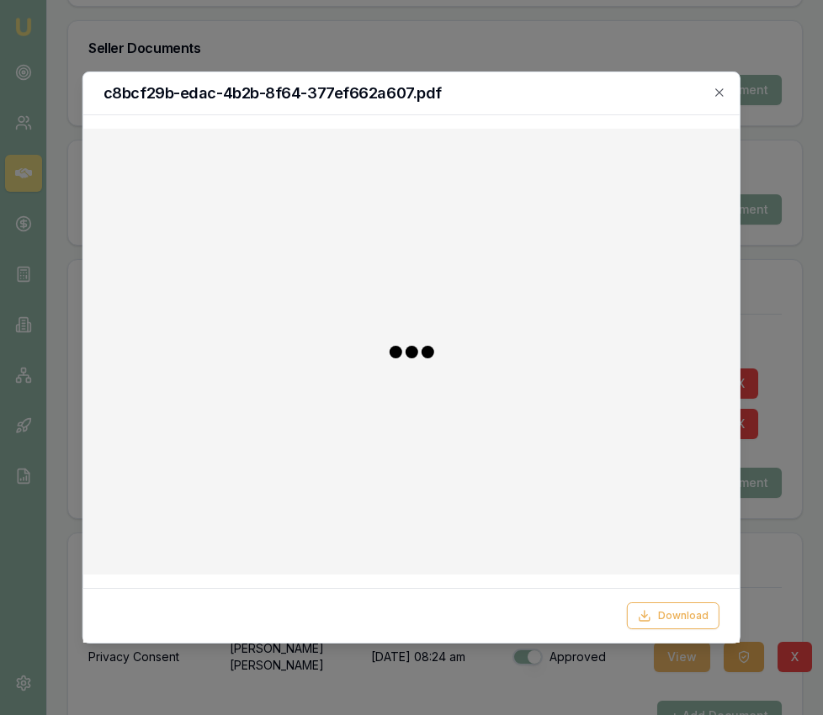
click at [689, 616] on button "Download" at bounding box center [673, 615] width 93 height 27
click at [771, 542] on div at bounding box center [411, 357] width 823 height 715
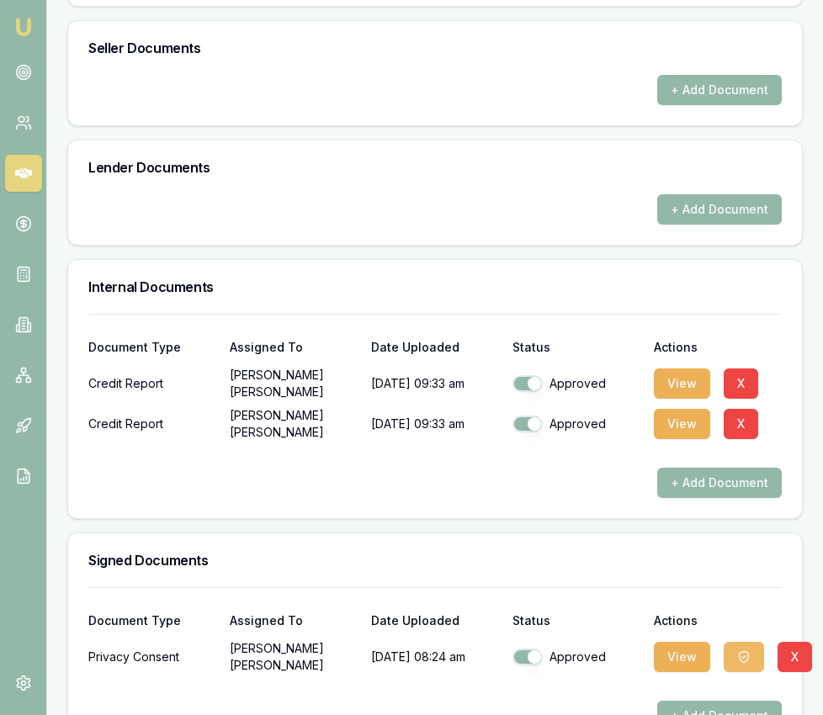
click at [739, 650] on icon "button" at bounding box center [743, 656] width 13 height 13
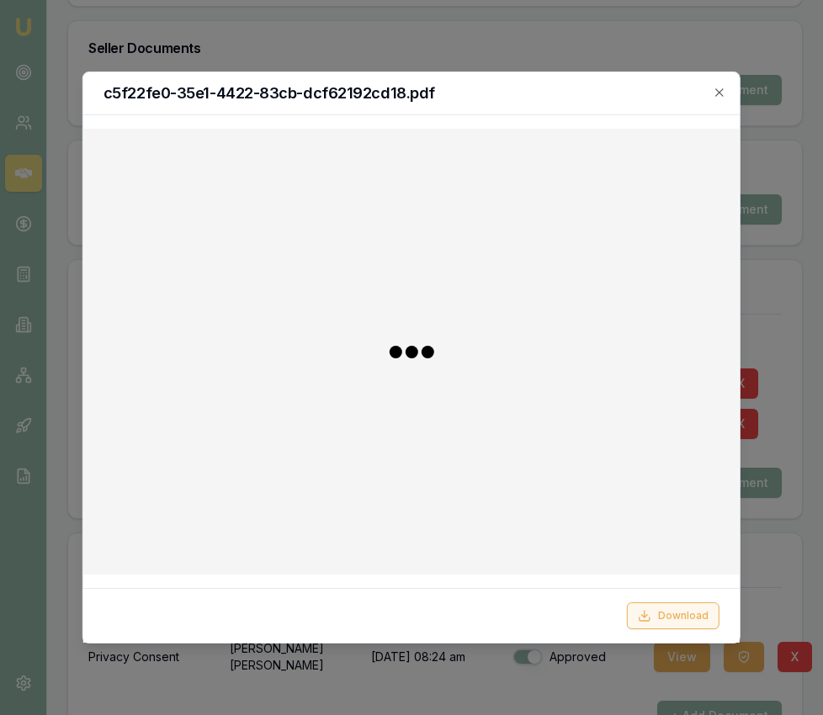
click at [701, 623] on button "Download" at bounding box center [673, 615] width 93 height 27
click at [778, 560] on div at bounding box center [411, 357] width 823 height 715
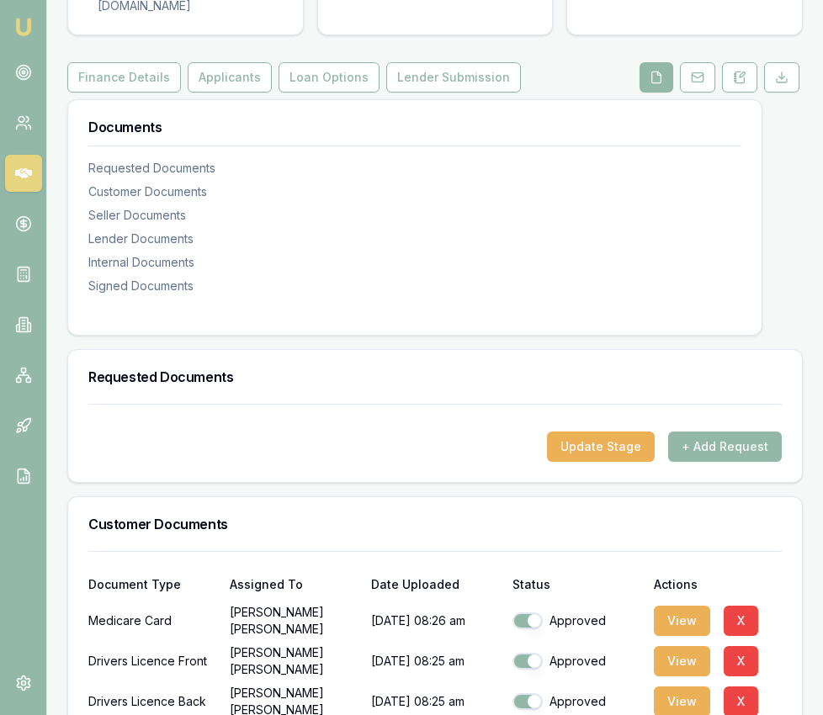
scroll to position [0, 0]
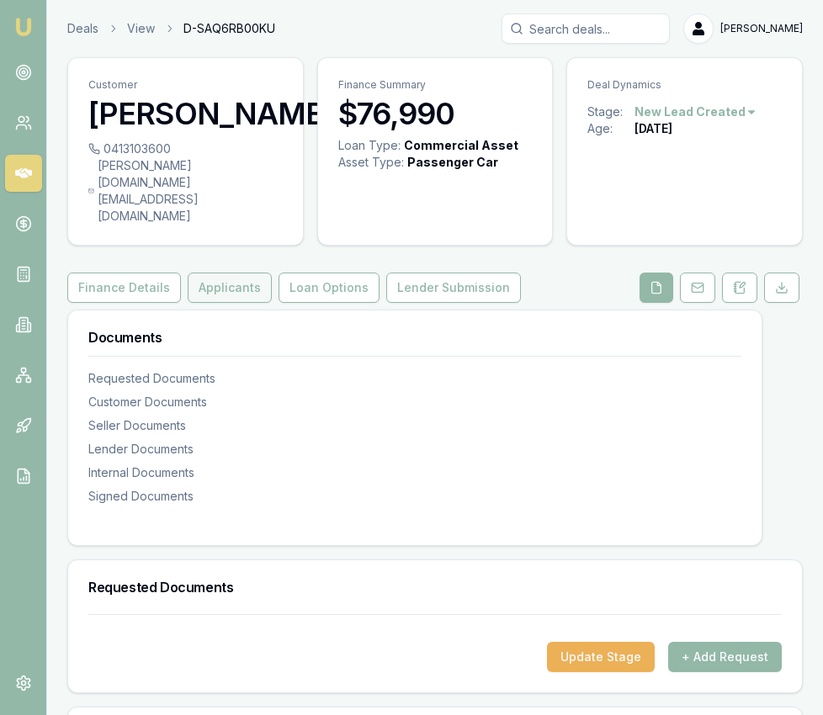
click at [222, 272] on button "Applicants" at bounding box center [230, 287] width 84 height 30
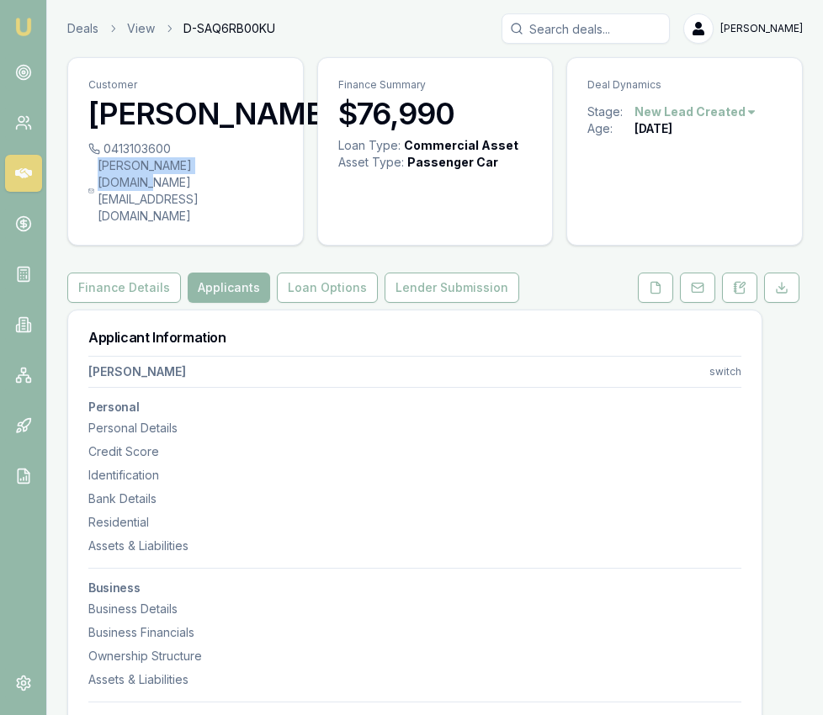
click at [239, 168] on div "conner.am@hotmail.com" at bounding box center [185, 190] width 194 height 67
copy div "conner.am@hotmail.com"
click at [187, 147] on div "0413103600" at bounding box center [185, 148] width 194 height 17
click at [171, 148] on div "0413103600" at bounding box center [185, 148] width 194 height 17
copy div "0413103600"
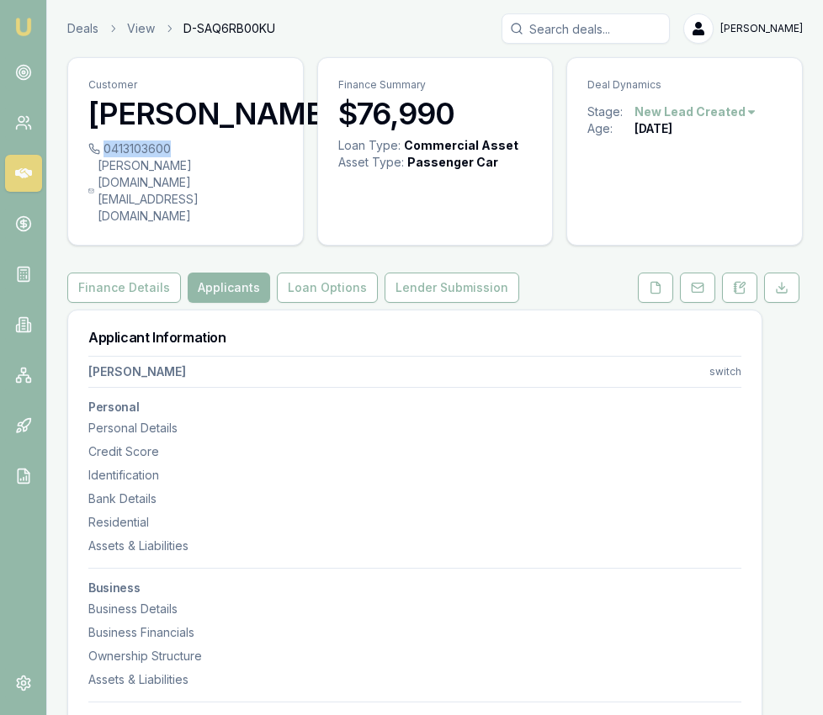
copy div "0413103600"
drag, startPoint x: 246, startPoint y: 163, endPoint x: 239, endPoint y: 169, distance: 8.9
click at [239, 169] on div "conner.am@hotmail.com" at bounding box center [185, 190] width 194 height 67
copy div "conner.am@hotmail.com"
click at [29, 27] on img at bounding box center [23, 27] width 20 height 20
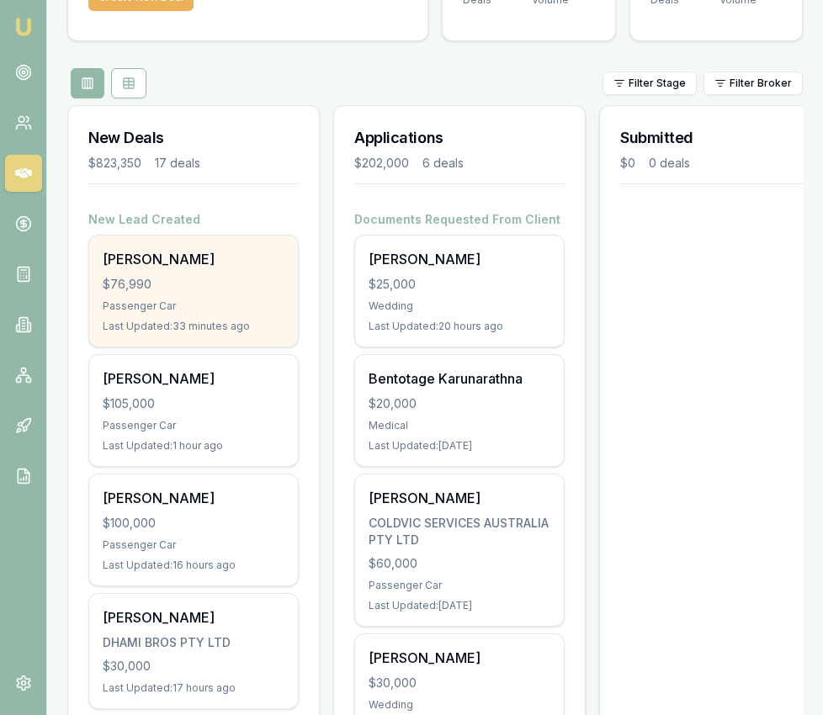
scroll to position [145, 0]
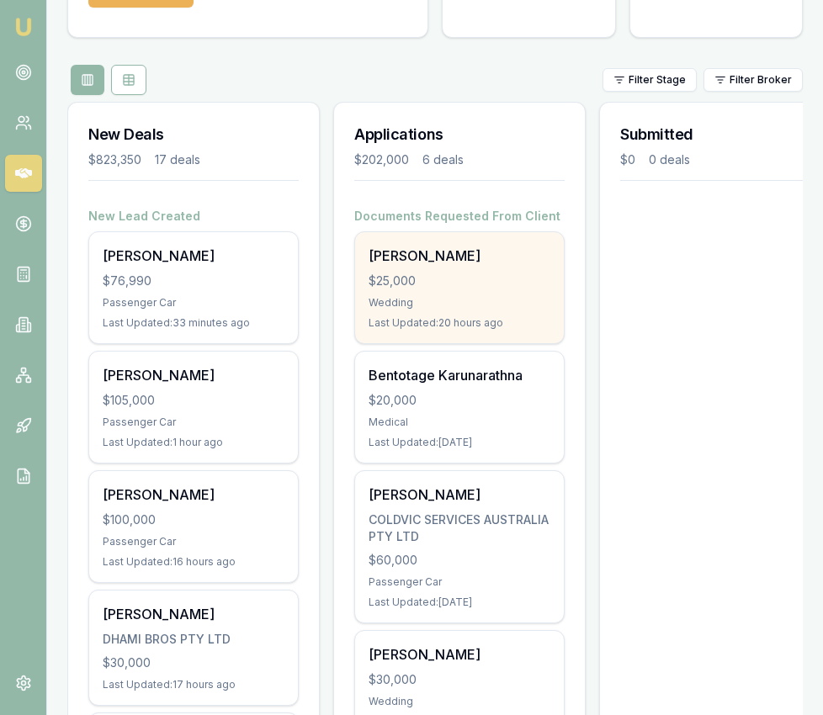
click at [412, 270] on div "Jasvir Bala $25,000 Wedding Last Updated: 20 hours ago" at bounding box center [459, 287] width 209 height 111
